Goal: Navigation & Orientation: Find specific page/section

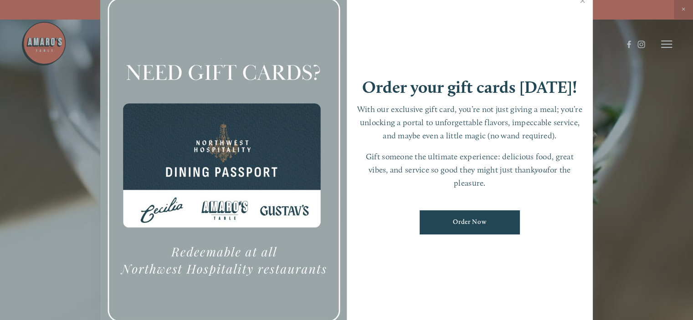
click at [424, 164] on p "Gift someone the ultimate experience: delicious food, great vibes, and service …" at bounding box center [470, 169] width 228 height 39
click at [583, 3] on link "Close" at bounding box center [583, 2] width 18 height 26
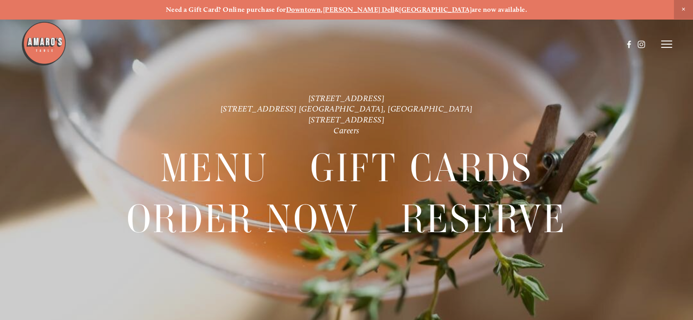
click at [684, 9] on span "Close Announcement" at bounding box center [683, 9] width 19 height 19
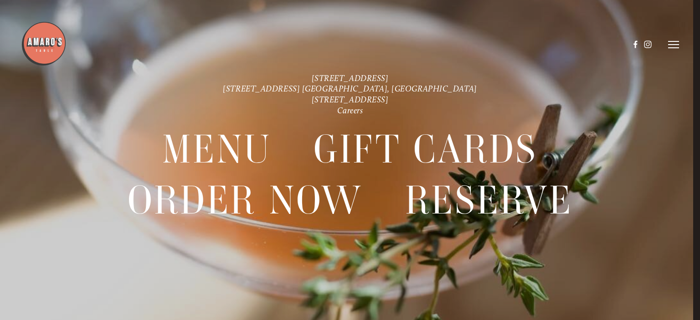
click at [669, 46] on icon at bounding box center [673, 45] width 11 height 8
click at [580, 45] on span "Gallery" at bounding box center [590, 45] width 21 height 8
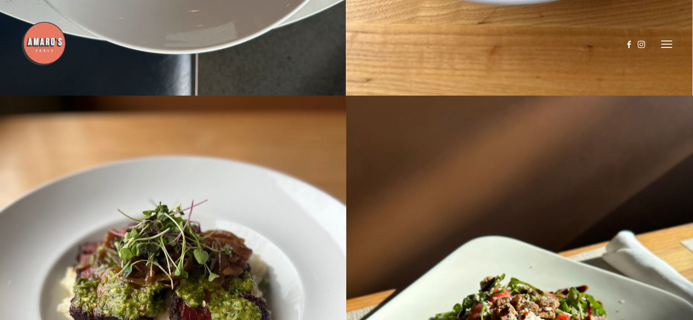
scroll to position [11620, 0]
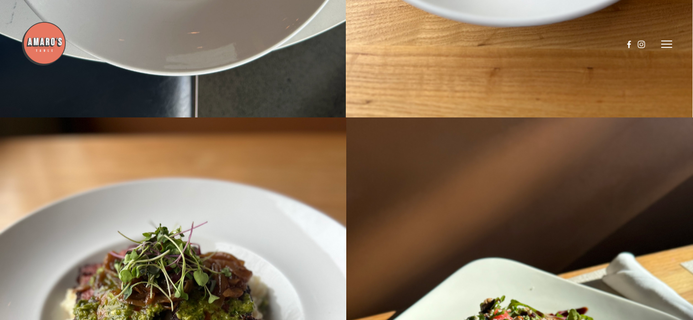
click at [670, 46] on icon at bounding box center [666, 44] width 11 height 8
click at [498, 45] on span "Menu" at bounding box center [502, 44] width 17 height 8
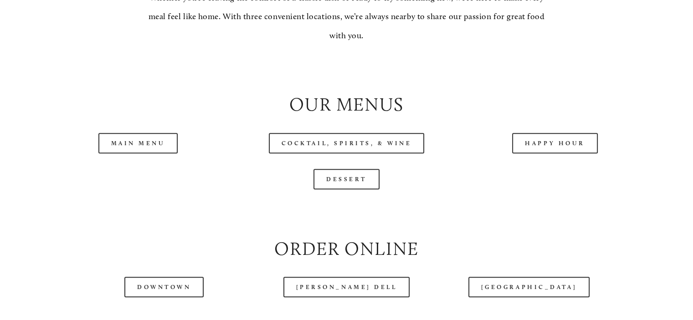
scroll to position [866, 0]
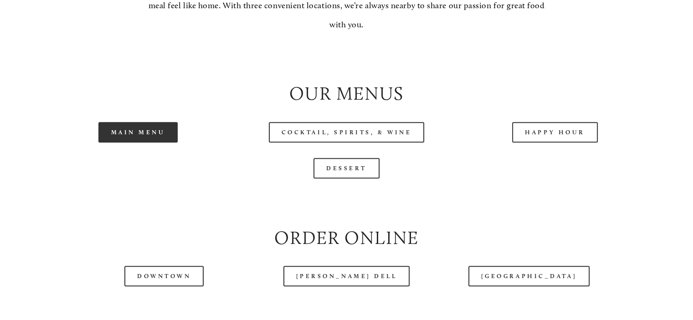
click at [128, 143] on link "Main Menu" at bounding box center [138, 132] width 80 height 21
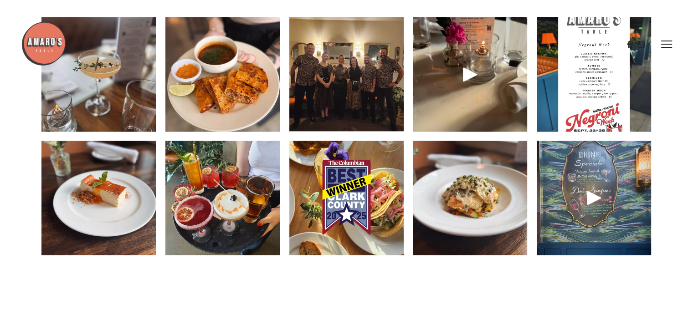
scroll to position [1142, 0]
